Goal: Information Seeking & Learning: Learn about a topic

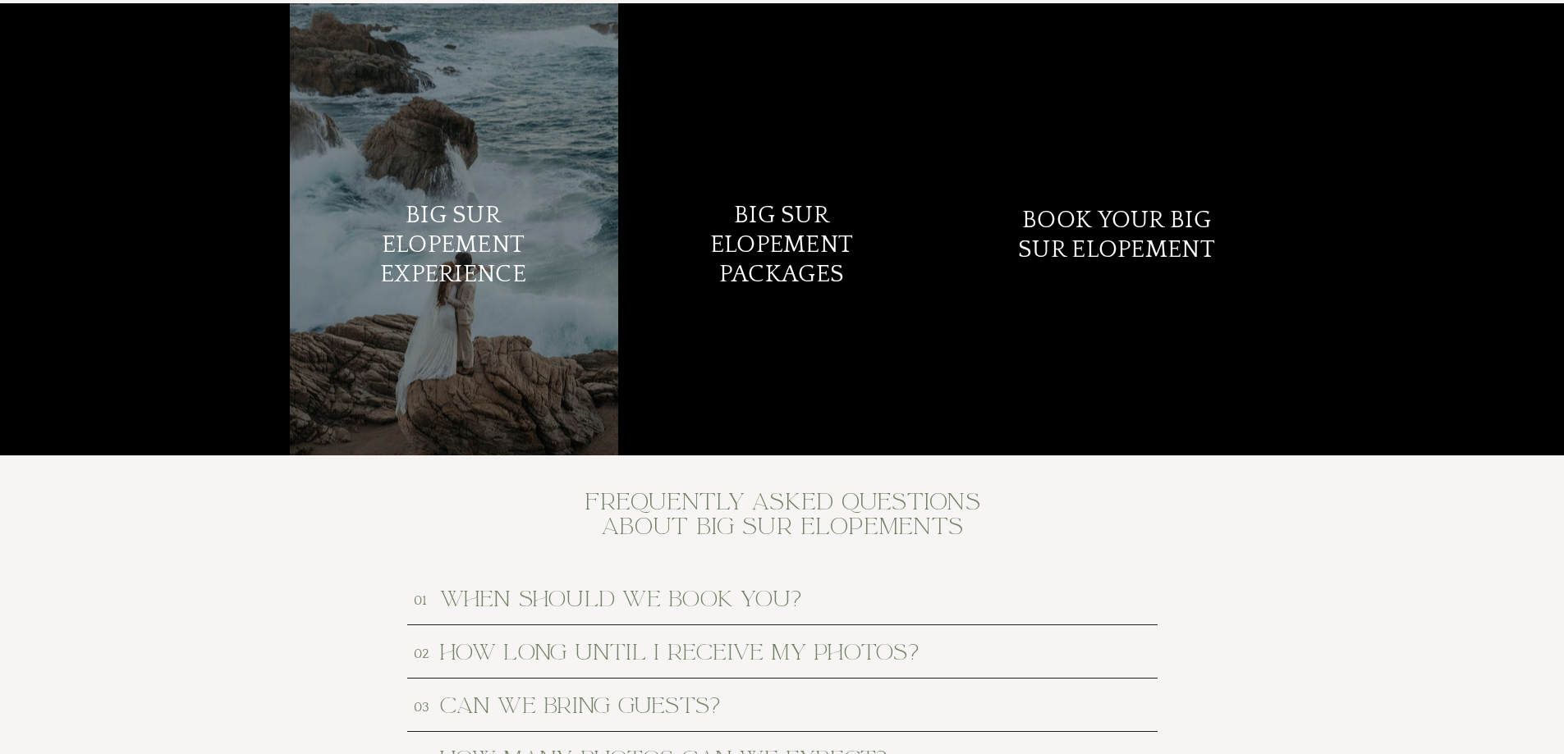
scroll to position [6704, 0]
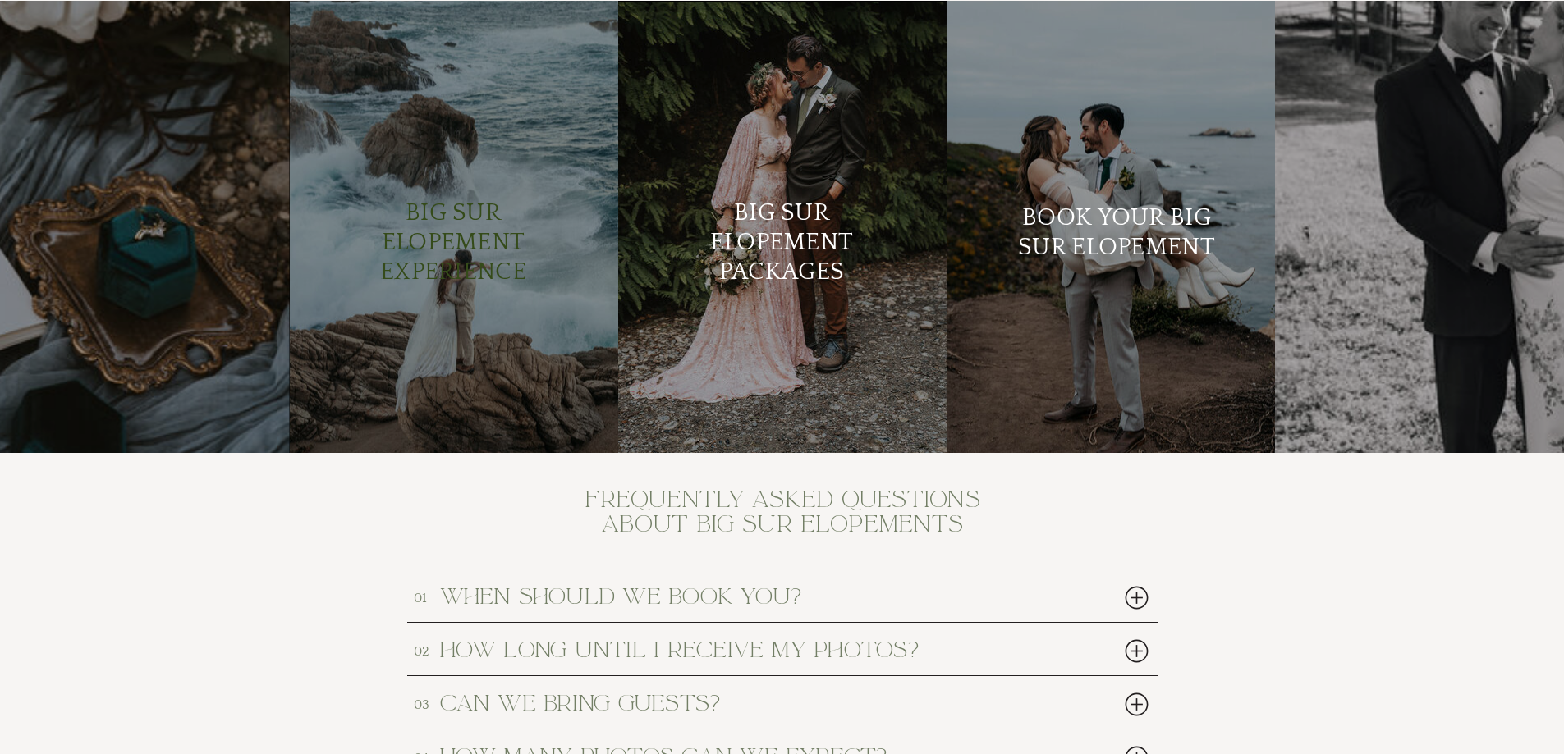
click at [435, 249] on h2 "Big Sur Elopement Experience" at bounding box center [453, 243] width 199 height 89
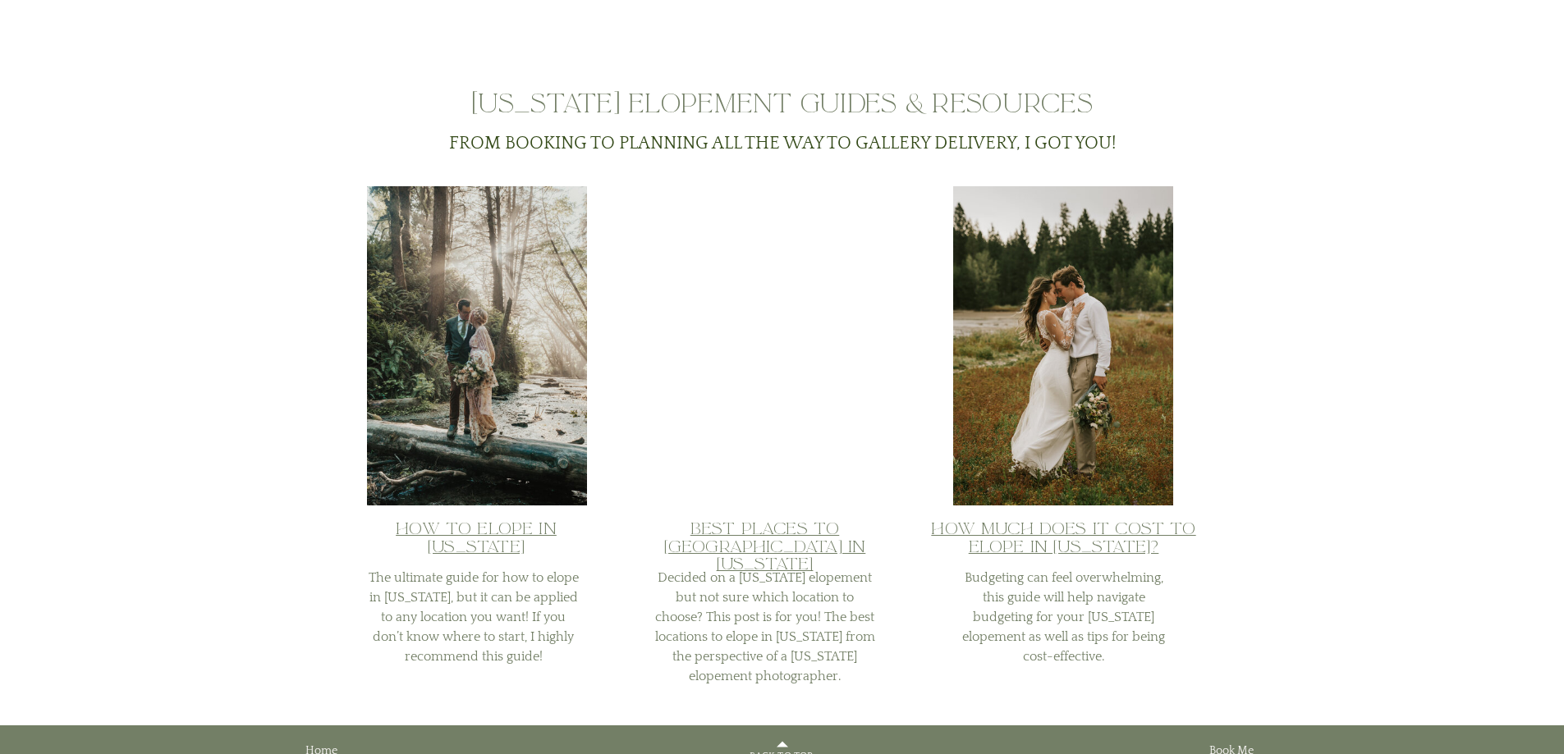
scroll to position [4214, 0]
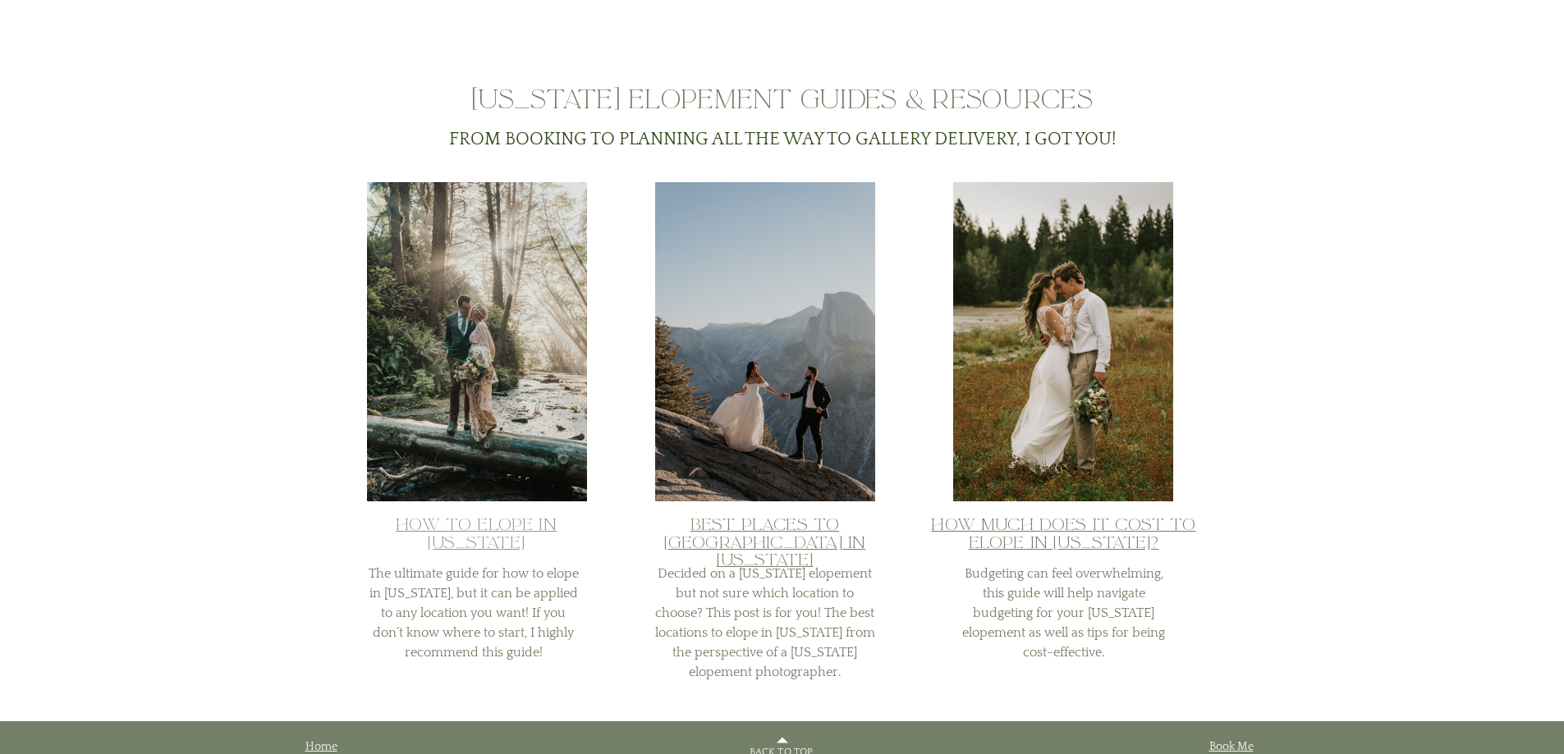
click at [489, 527] on link "How to Elope in [US_STATE]" at bounding box center [476, 533] width 161 height 39
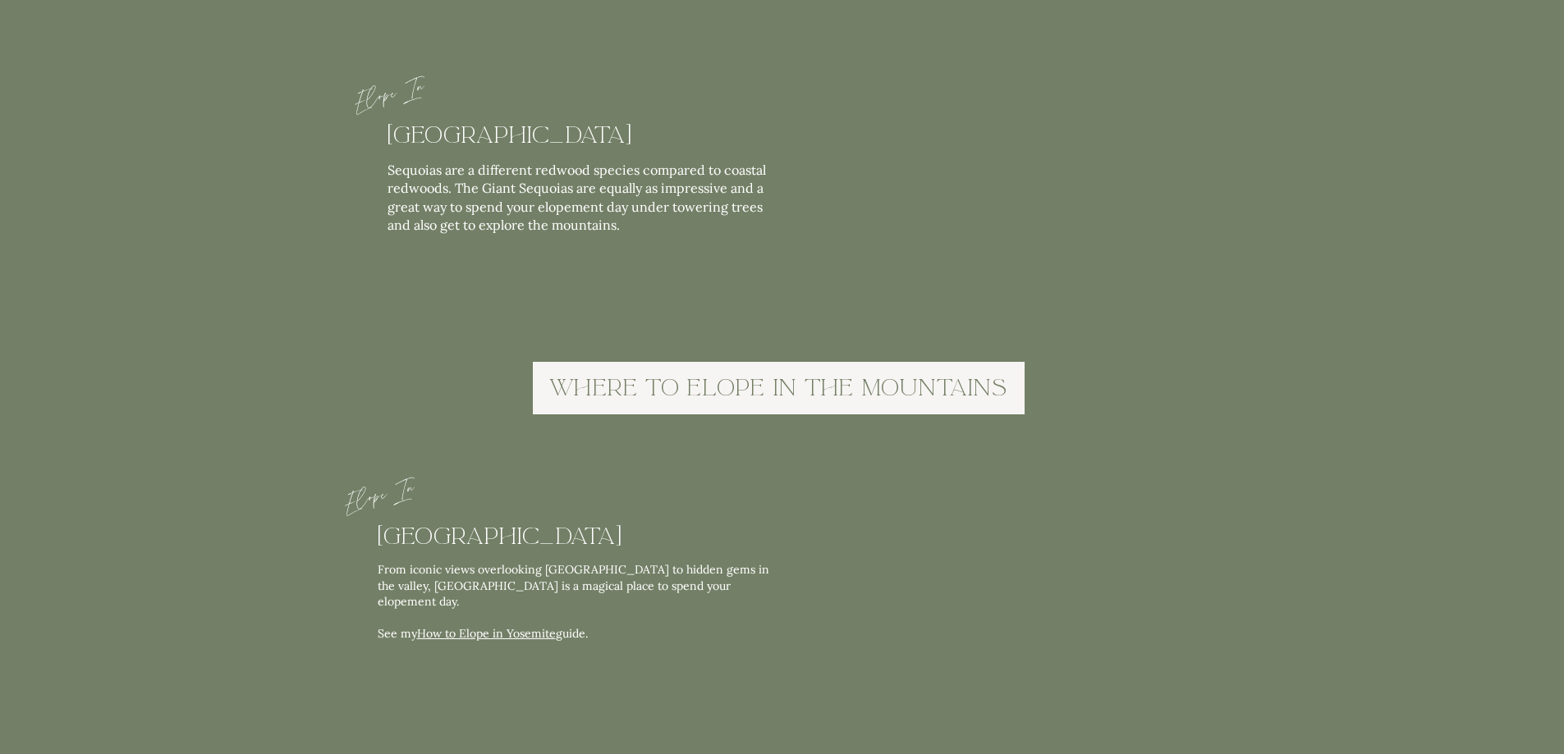
scroll to position [3448, 0]
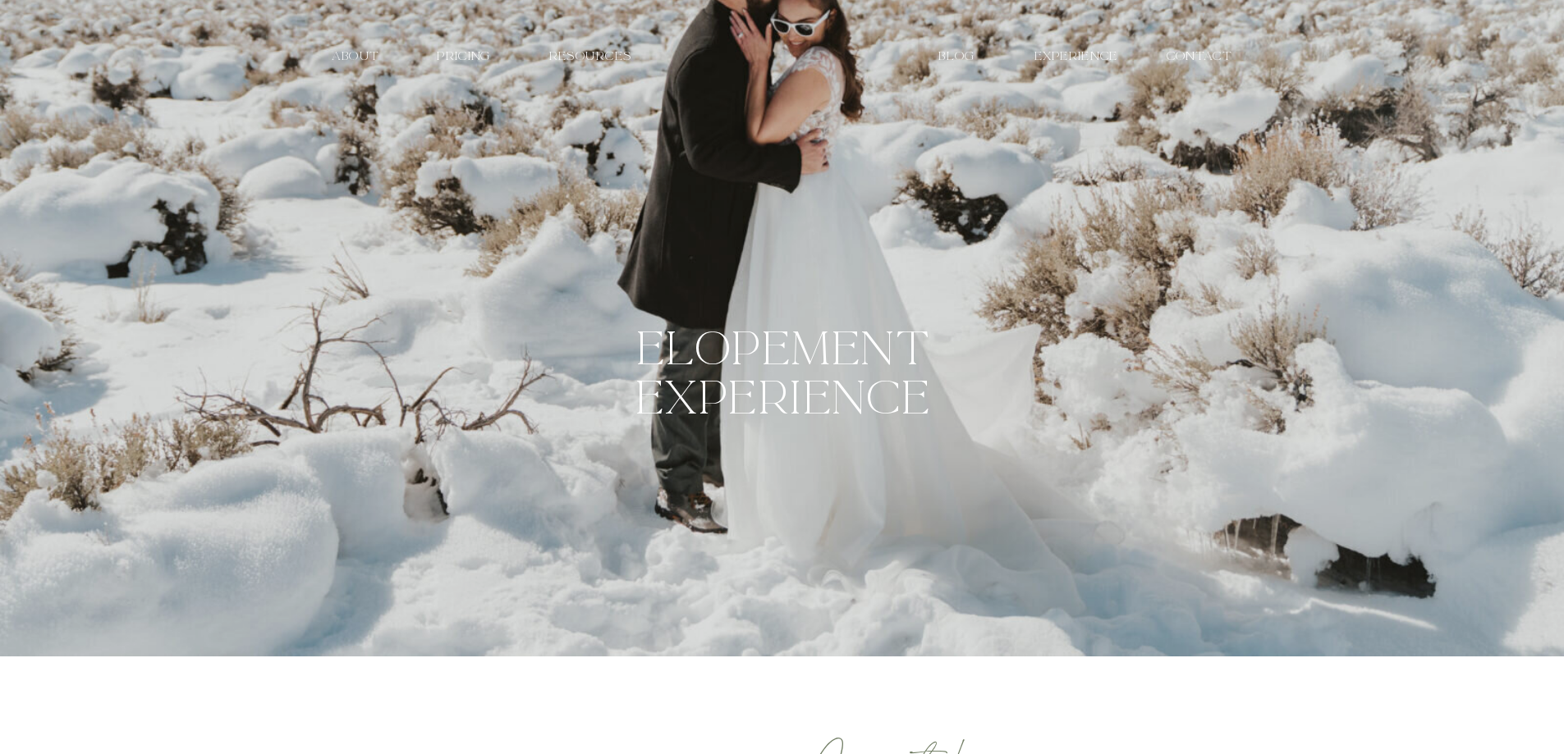
scroll to position [4214, 0]
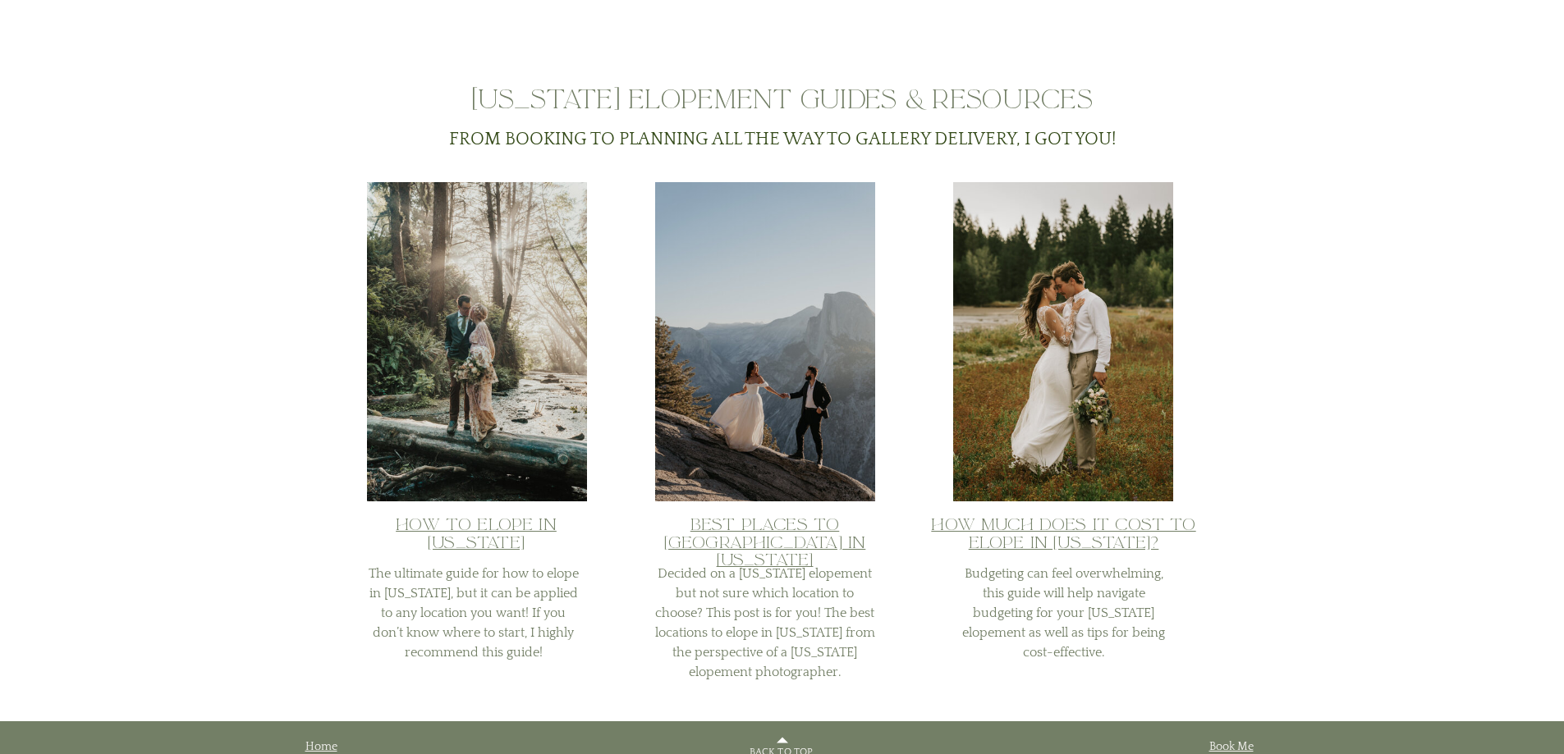
click at [800, 400] on div at bounding box center [765, 341] width 220 height 319
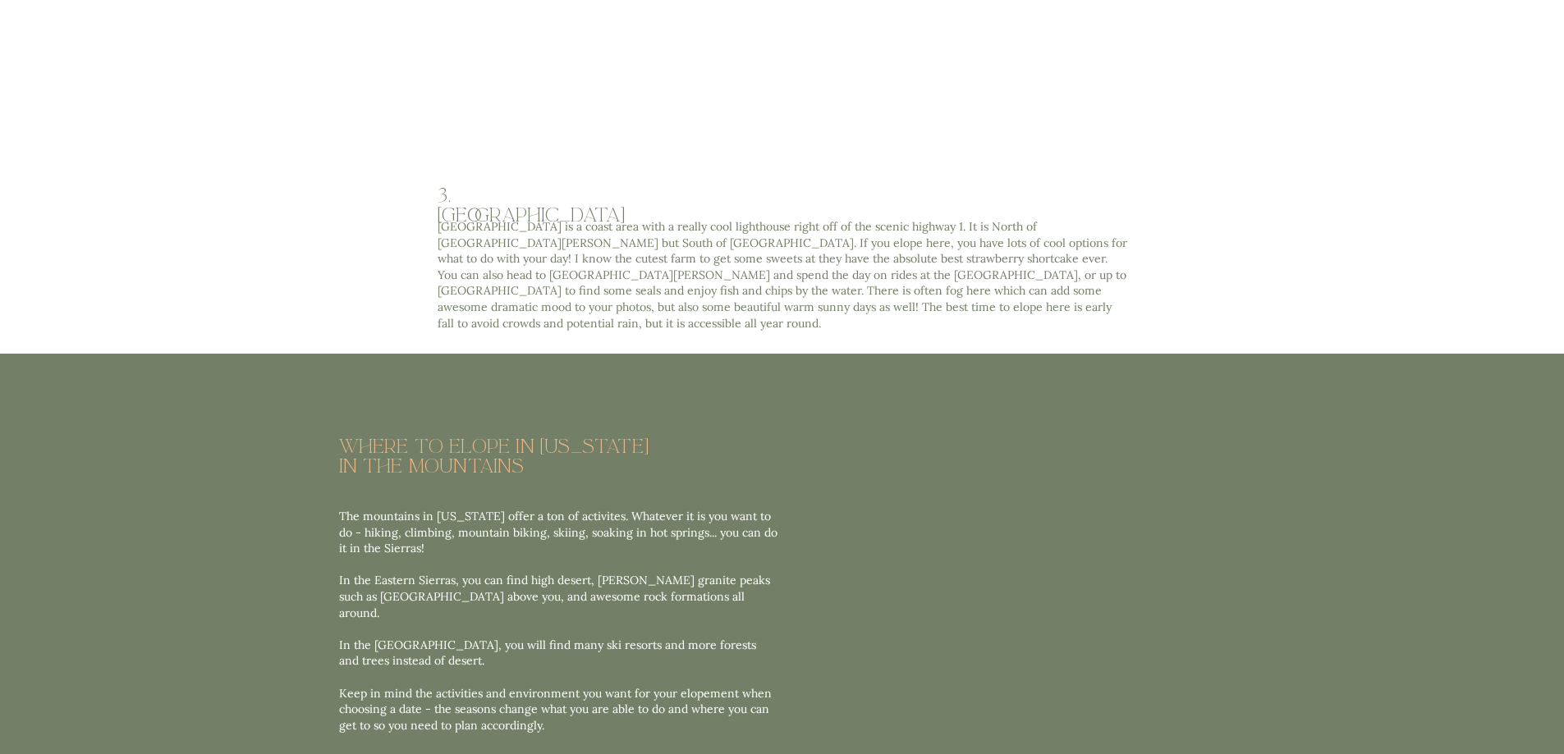
scroll to position [5363, 0]
